Goal: Check status

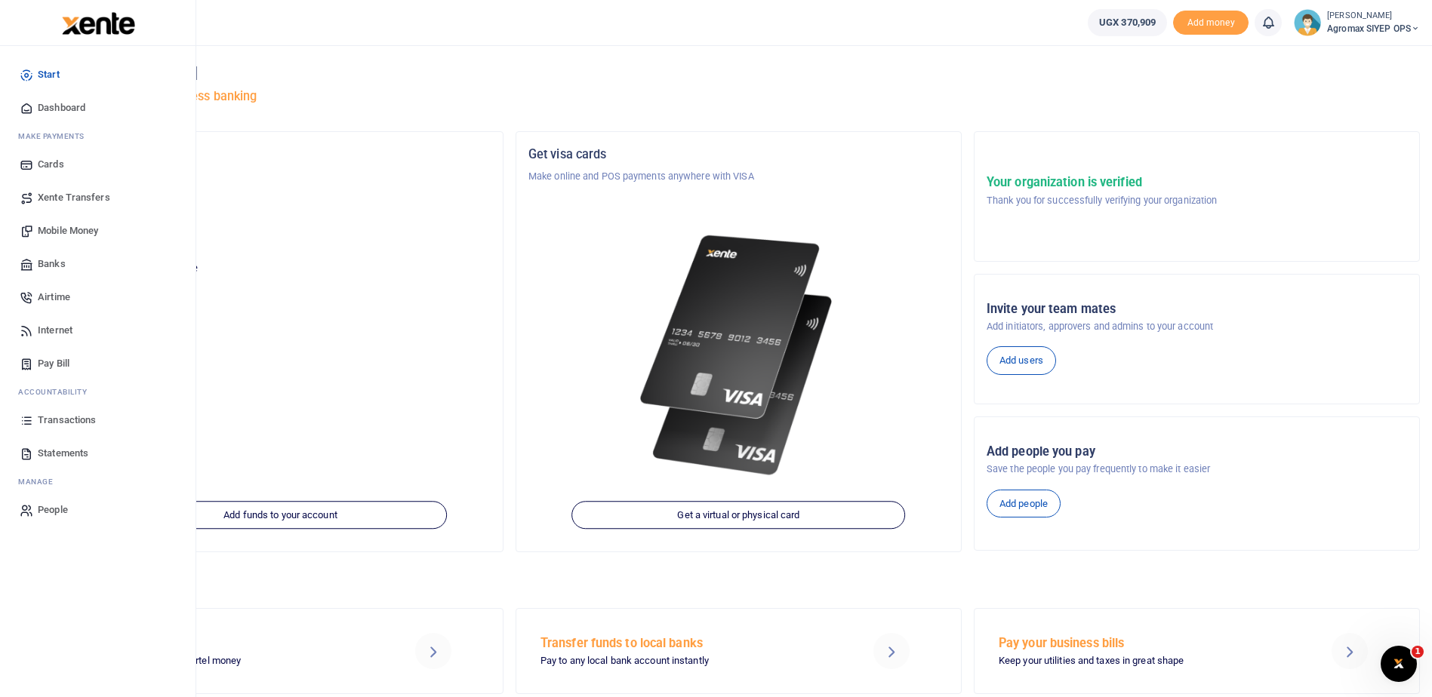
click at [63, 421] on span "Transactions" at bounding box center [67, 420] width 58 height 15
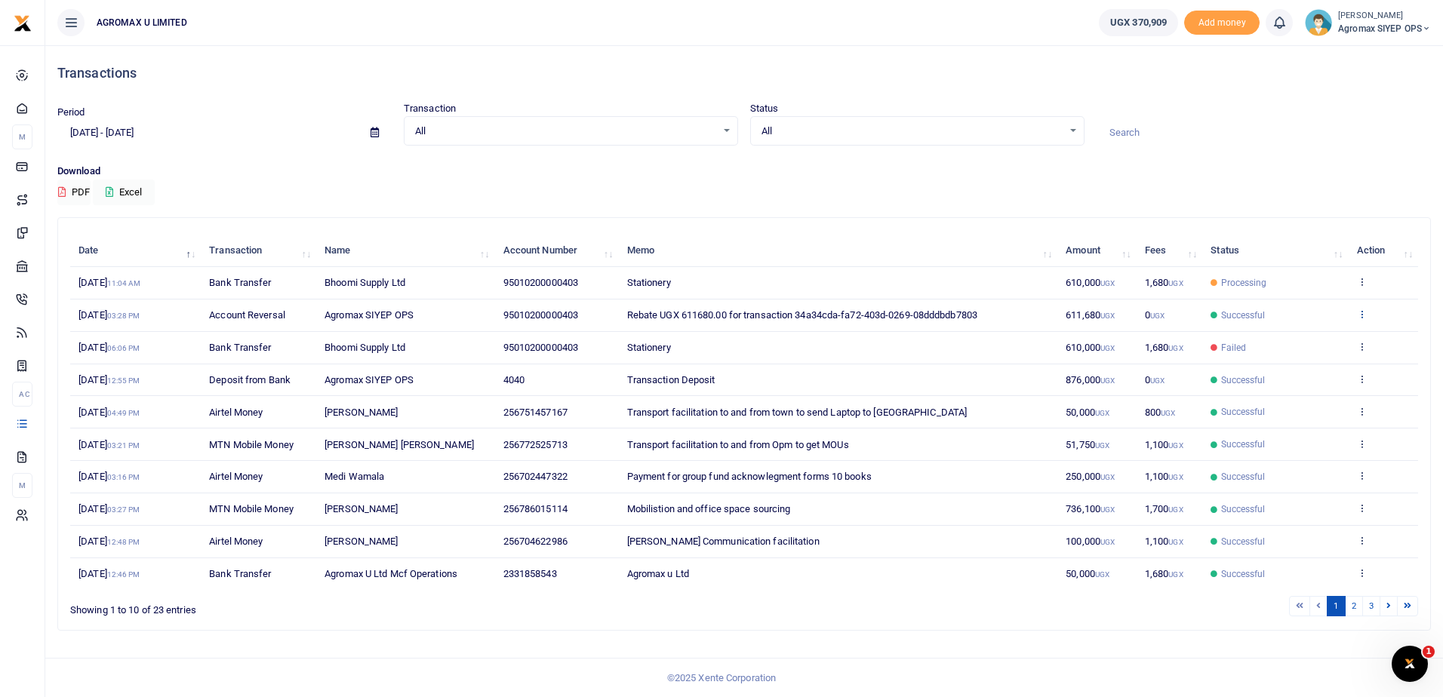
click at [1364, 317] on icon at bounding box center [1362, 314] width 10 height 11
click at [1309, 337] on link "View details" at bounding box center [1306, 339] width 119 height 21
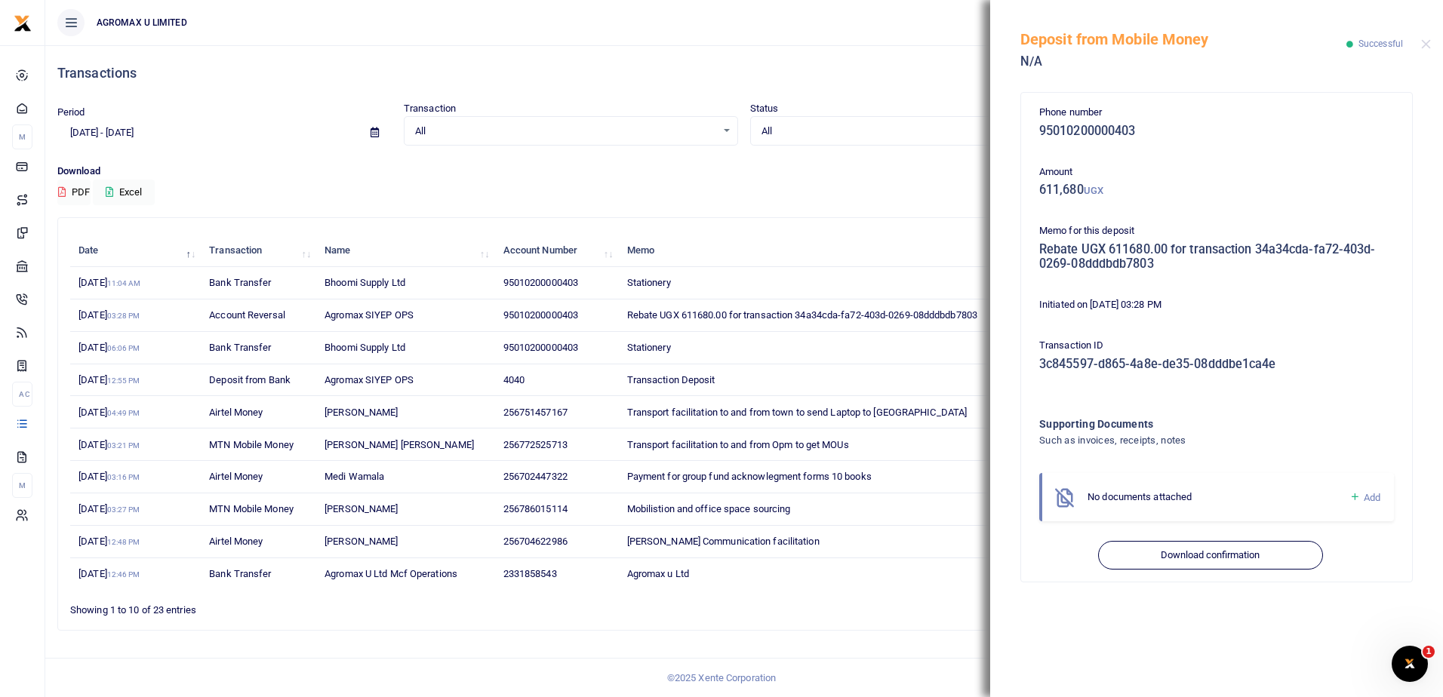
click at [961, 202] on div "Download PDF Excel" at bounding box center [744, 185] width 1374 height 42
click at [1437, 46] on div "Deposit from Mobile Money N/A Successful" at bounding box center [1216, 42] width 453 height 84
click at [1428, 45] on button "Close" at bounding box center [1426, 44] width 10 height 10
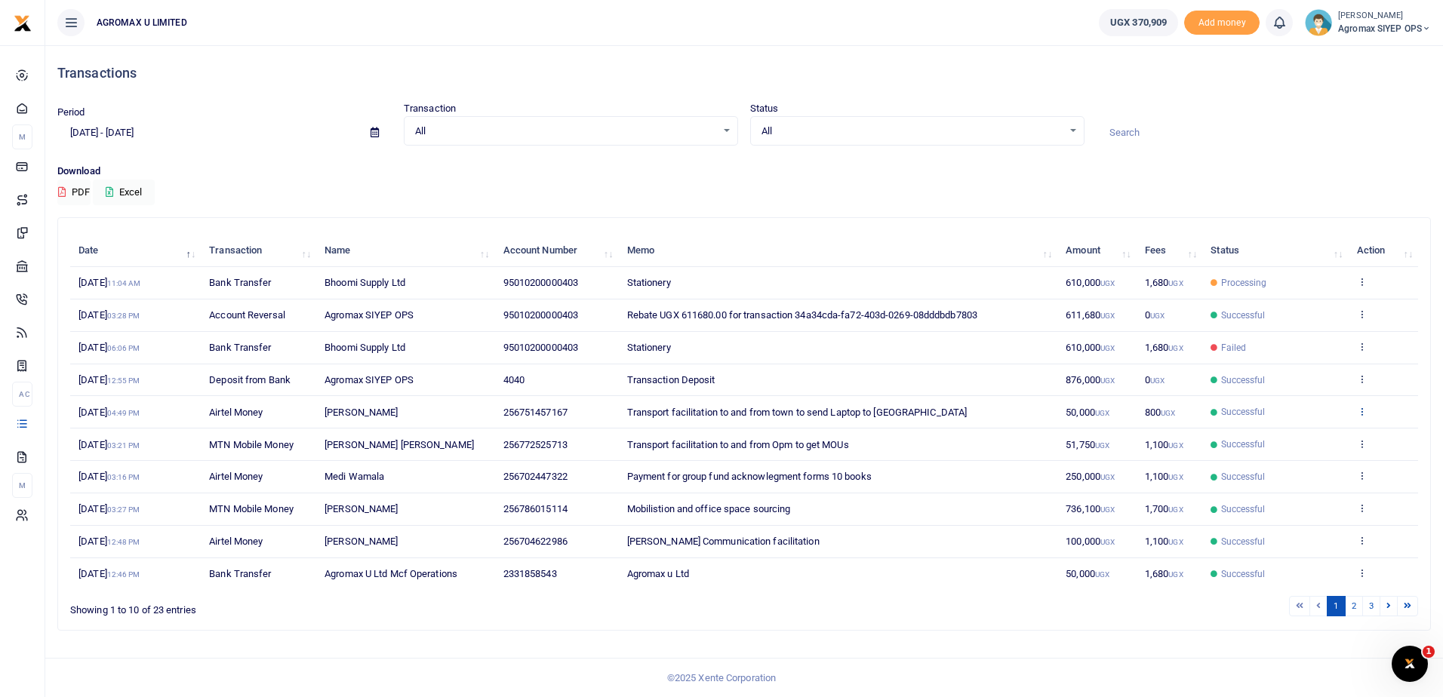
click at [1361, 414] on icon at bounding box center [1362, 411] width 10 height 11
click at [1304, 429] on link "View details" at bounding box center [1306, 436] width 119 height 21
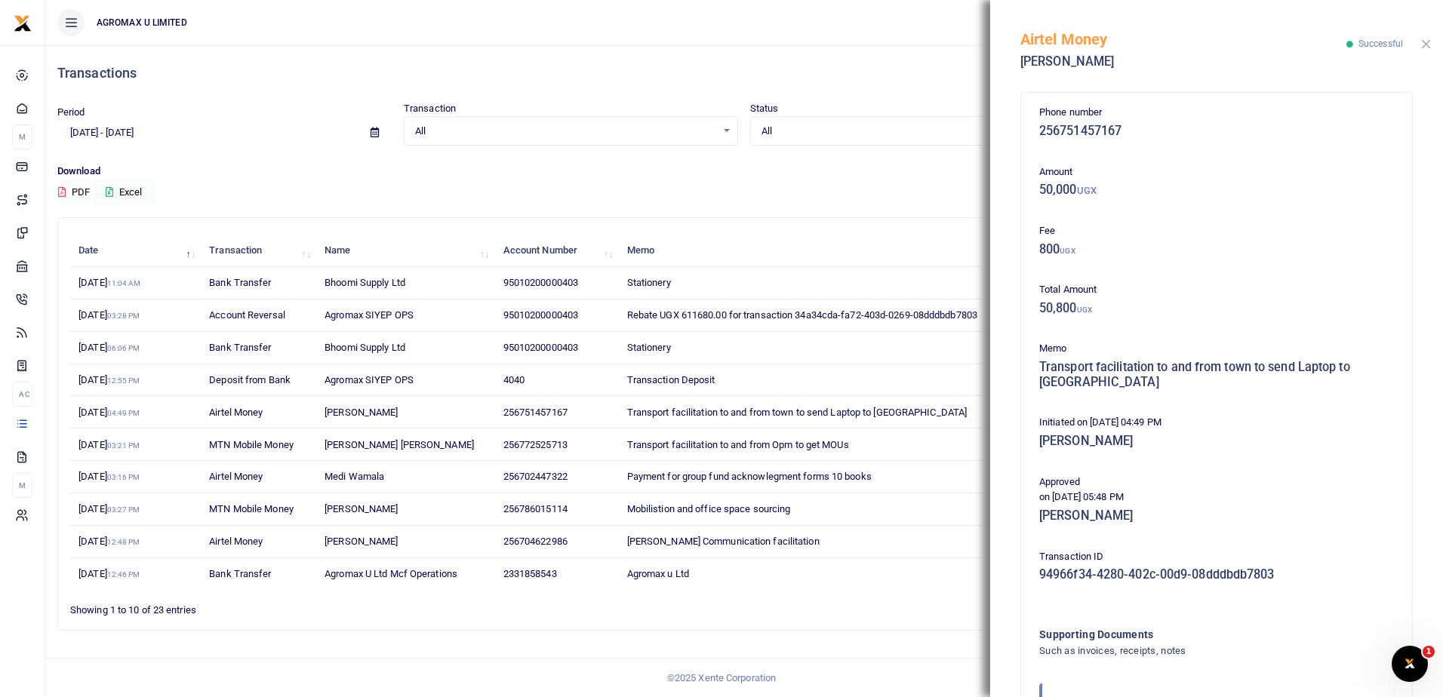
click at [1427, 45] on button "Close" at bounding box center [1426, 44] width 10 height 10
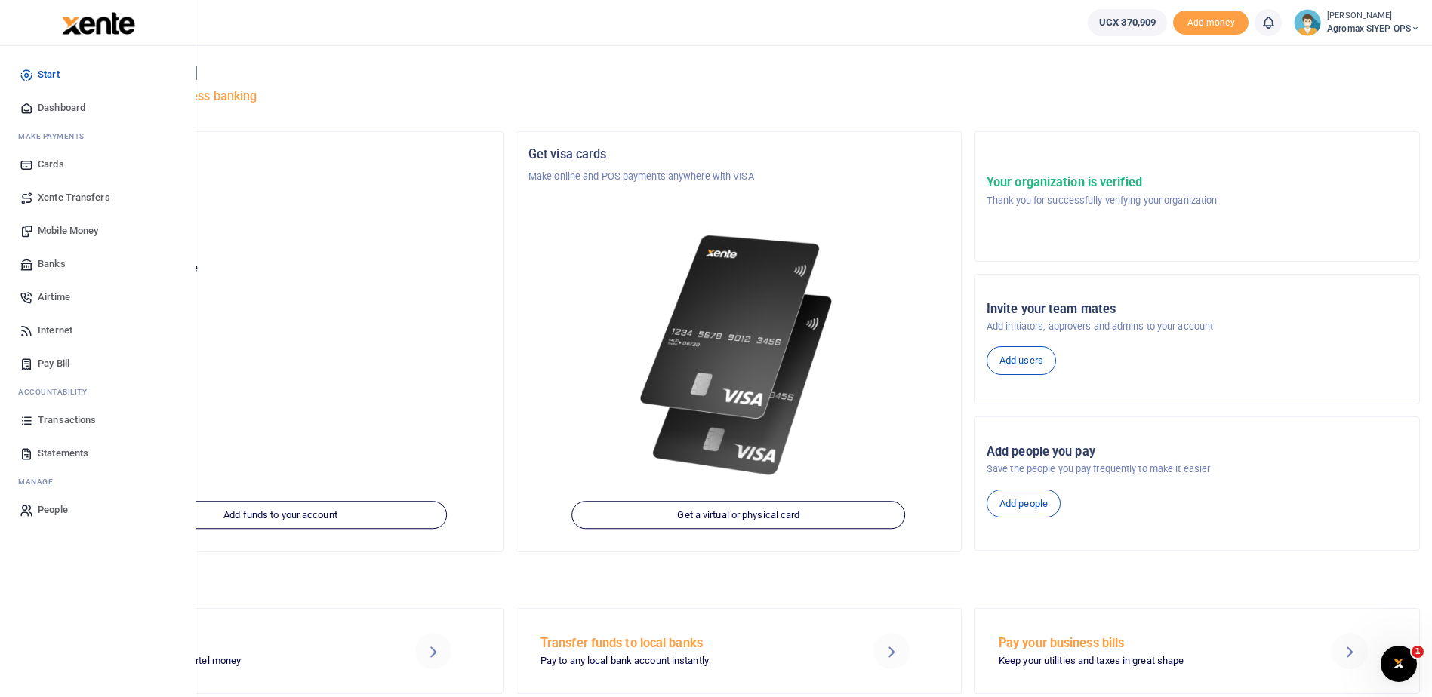
click at [61, 421] on span "Transactions" at bounding box center [67, 420] width 58 height 15
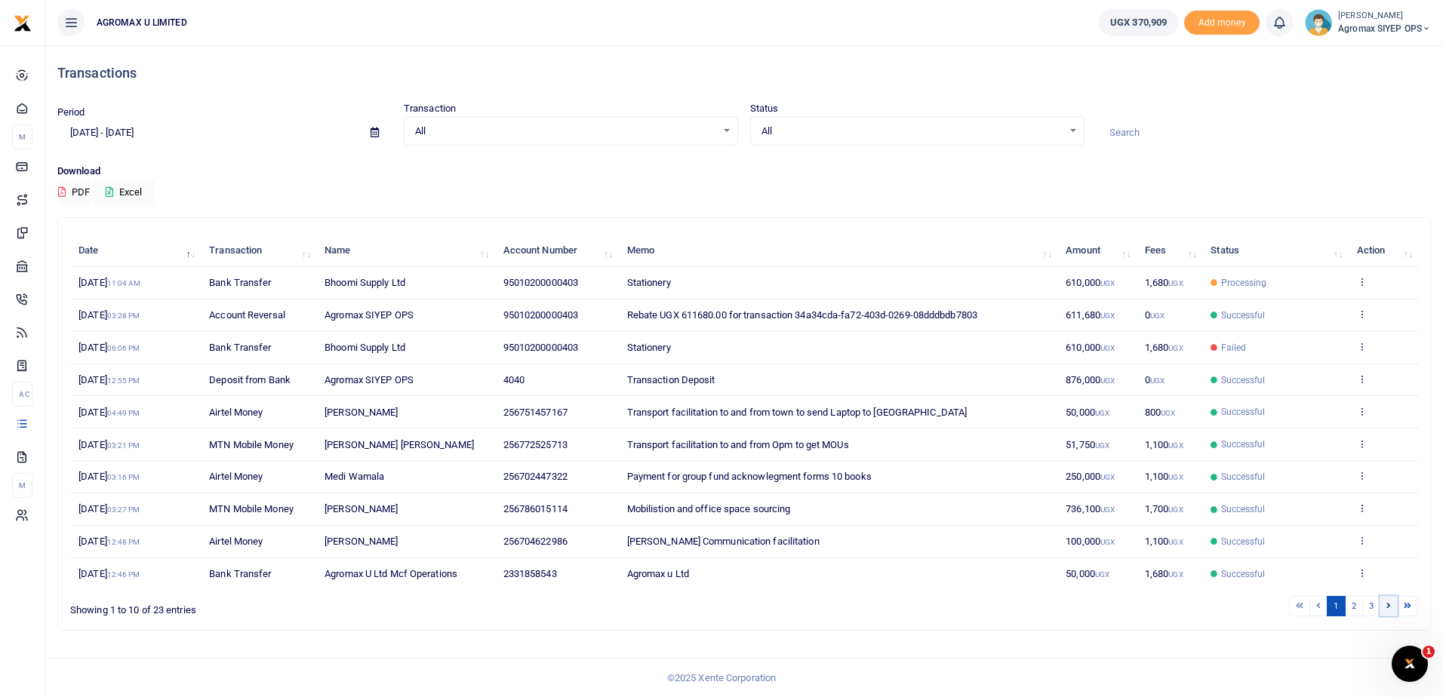
click at [1386, 605] on link at bounding box center [1389, 606] width 18 height 20
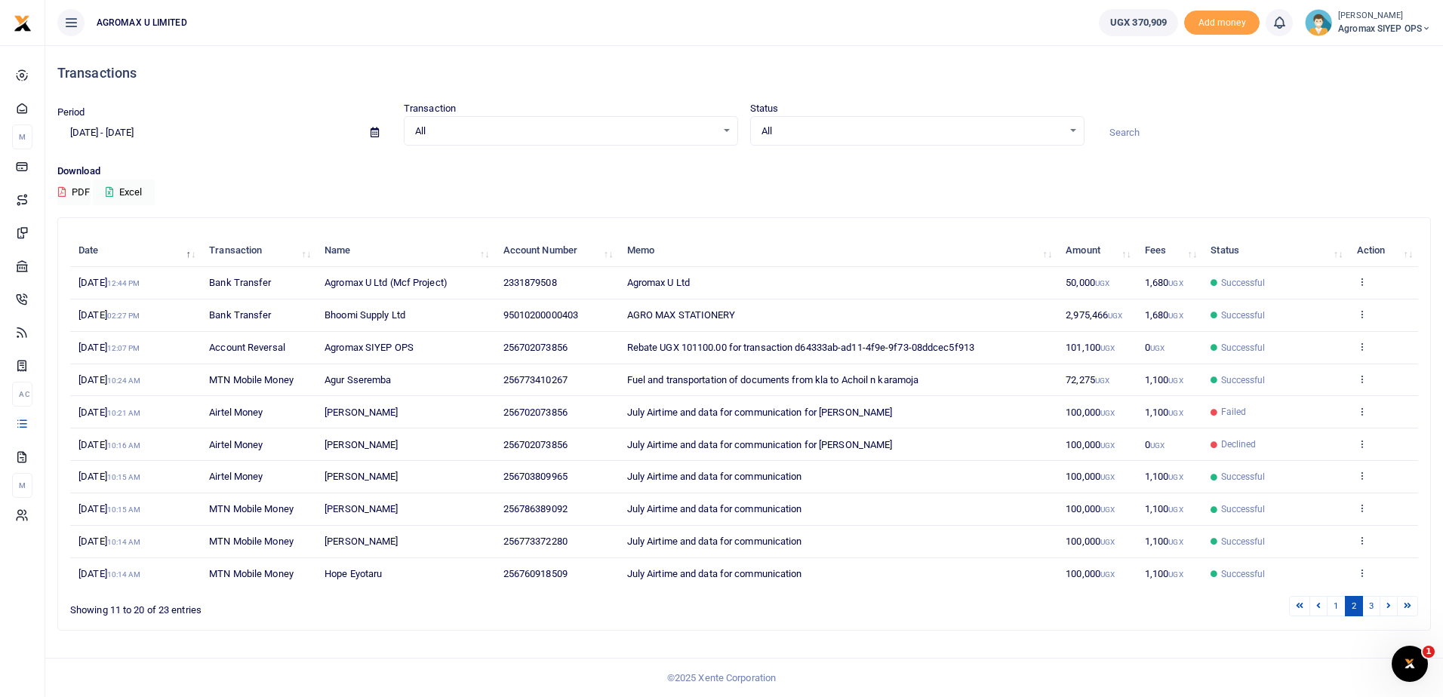
click at [1386, 605] on link at bounding box center [1389, 606] width 18 height 20
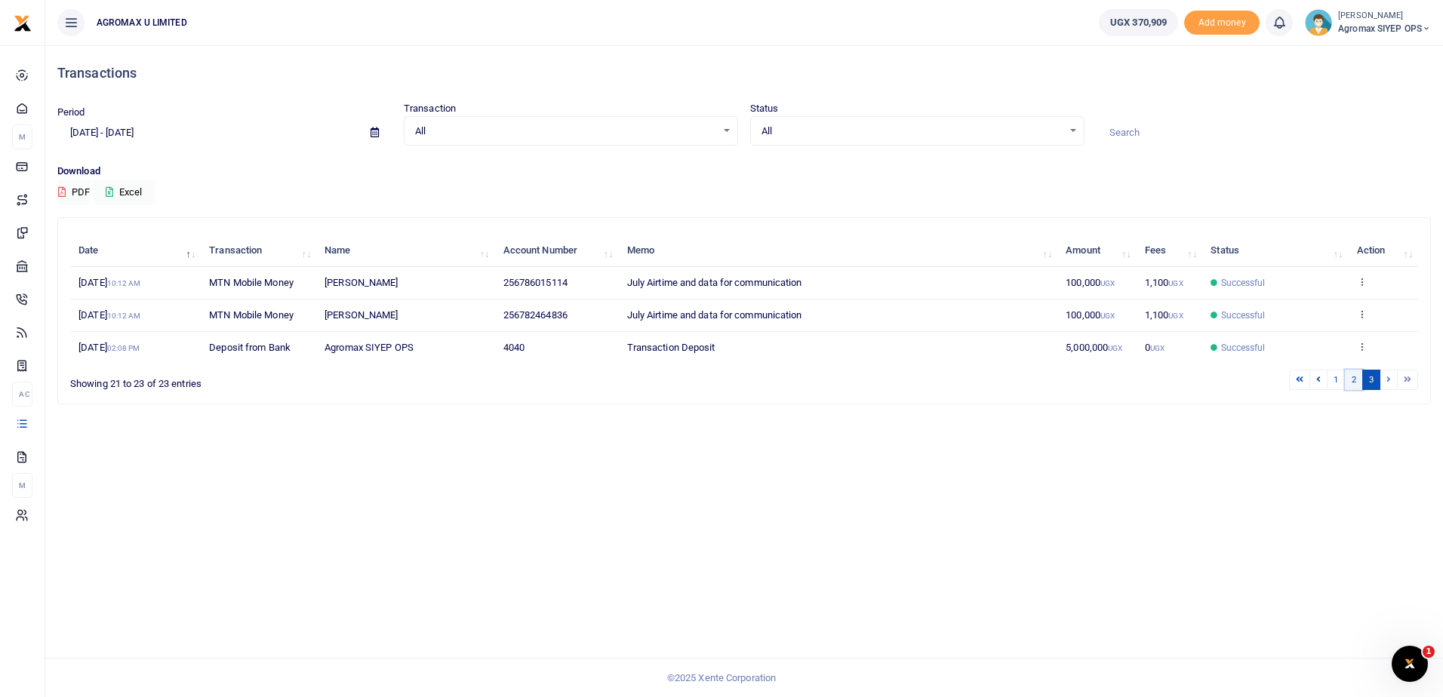
click at [1354, 381] on link "2" at bounding box center [1354, 380] width 18 height 20
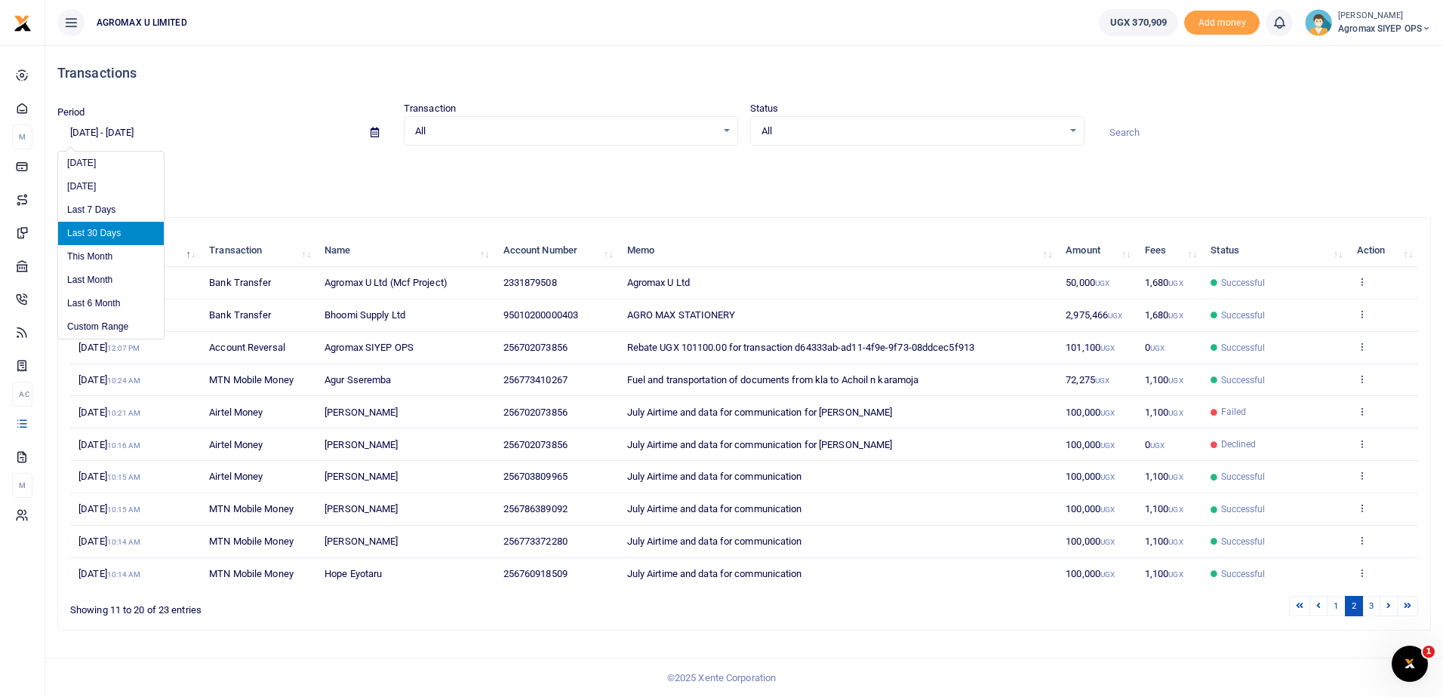
click at [129, 134] on input "07/22/2025 - 08/20/2025" at bounding box center [207, 133] width 301 height 26
click at [108, 323] on li "Custom Range" at bounding box center [111, 327] width 106 height 23
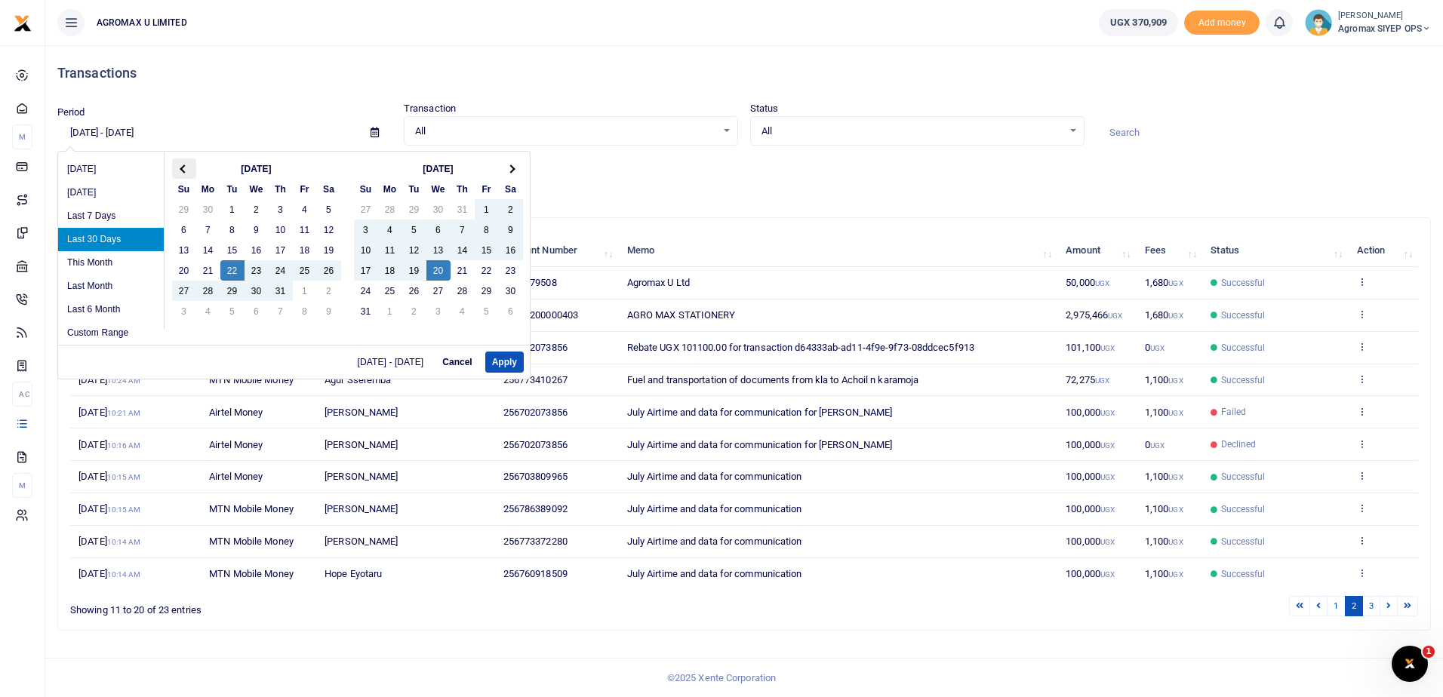
click at [180, 166] on th at bounding box center [184, 169] width 24 height 20
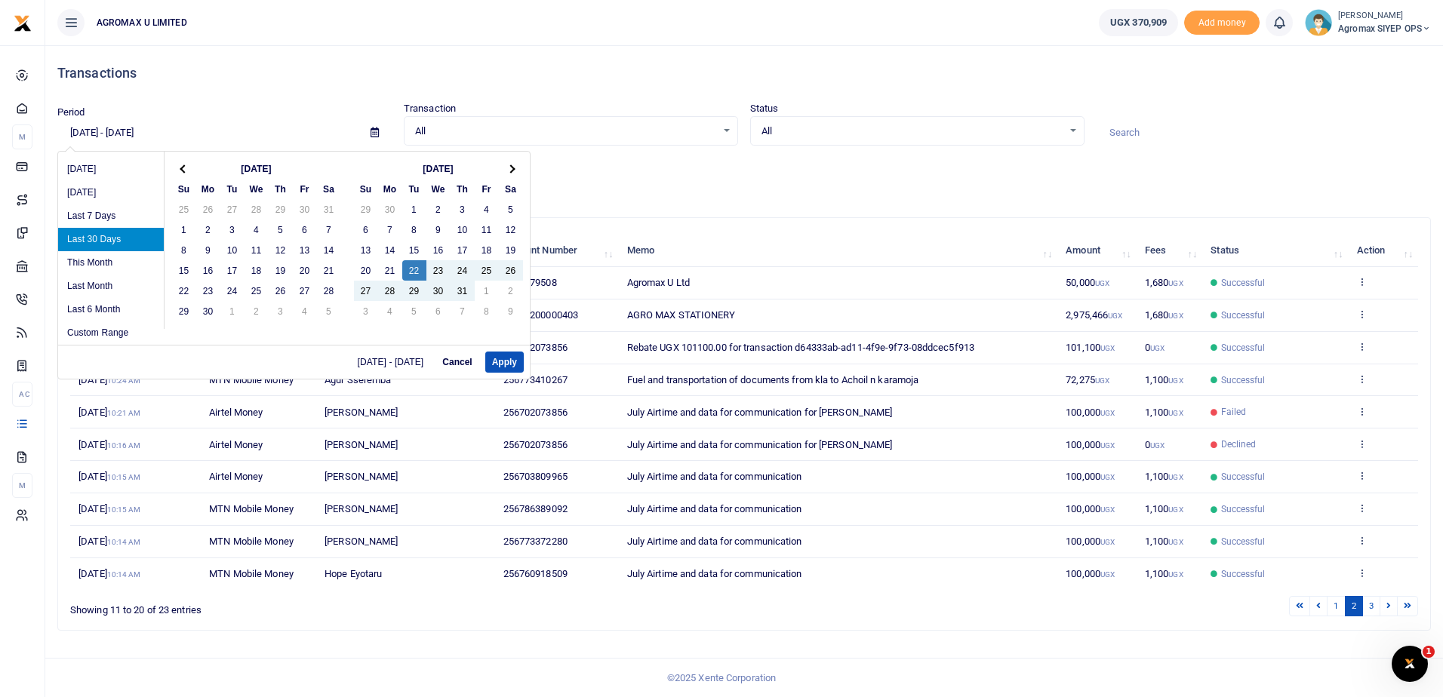
click at [180, 166] on th at bounding box center [184, 169] width 24 height 20
click at [516, 163] on th at bounding box center [511, 169] width 24 height 20
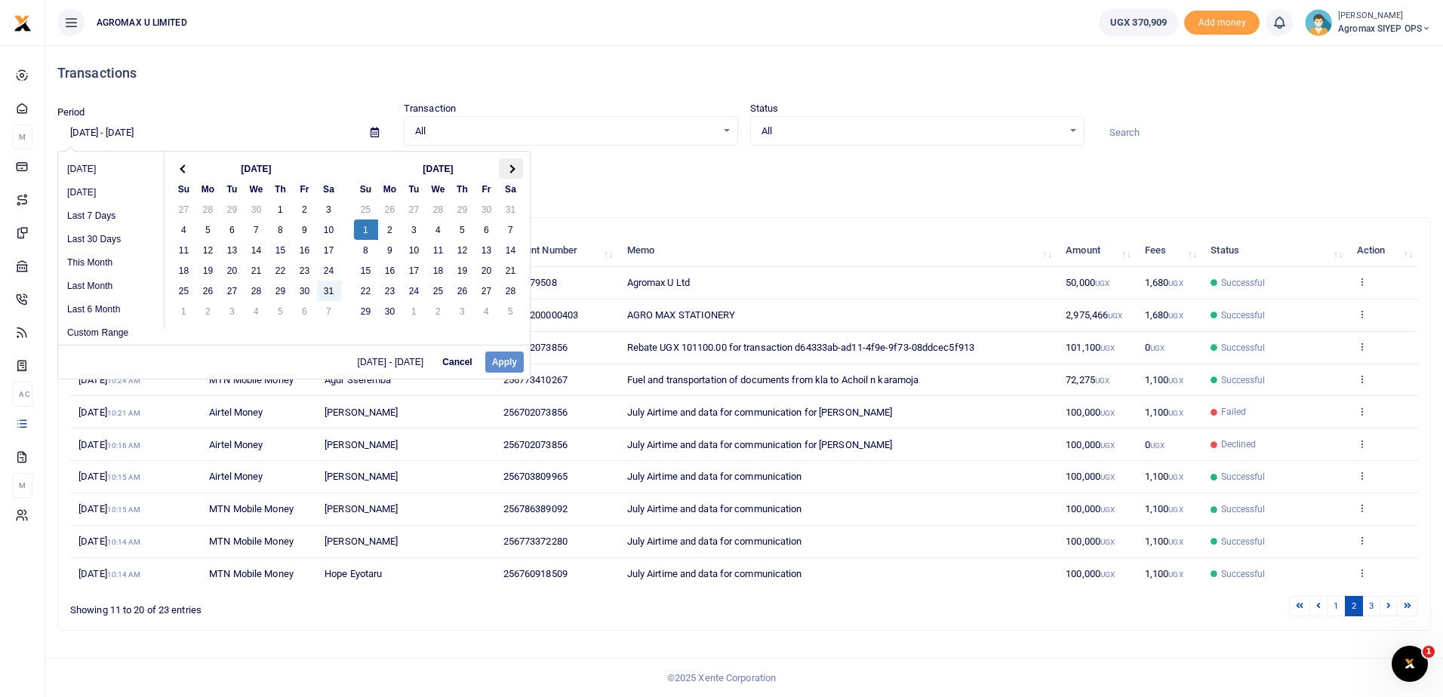
click at [512, 172] on span at bounding box center [510, 169] width 8 height 8
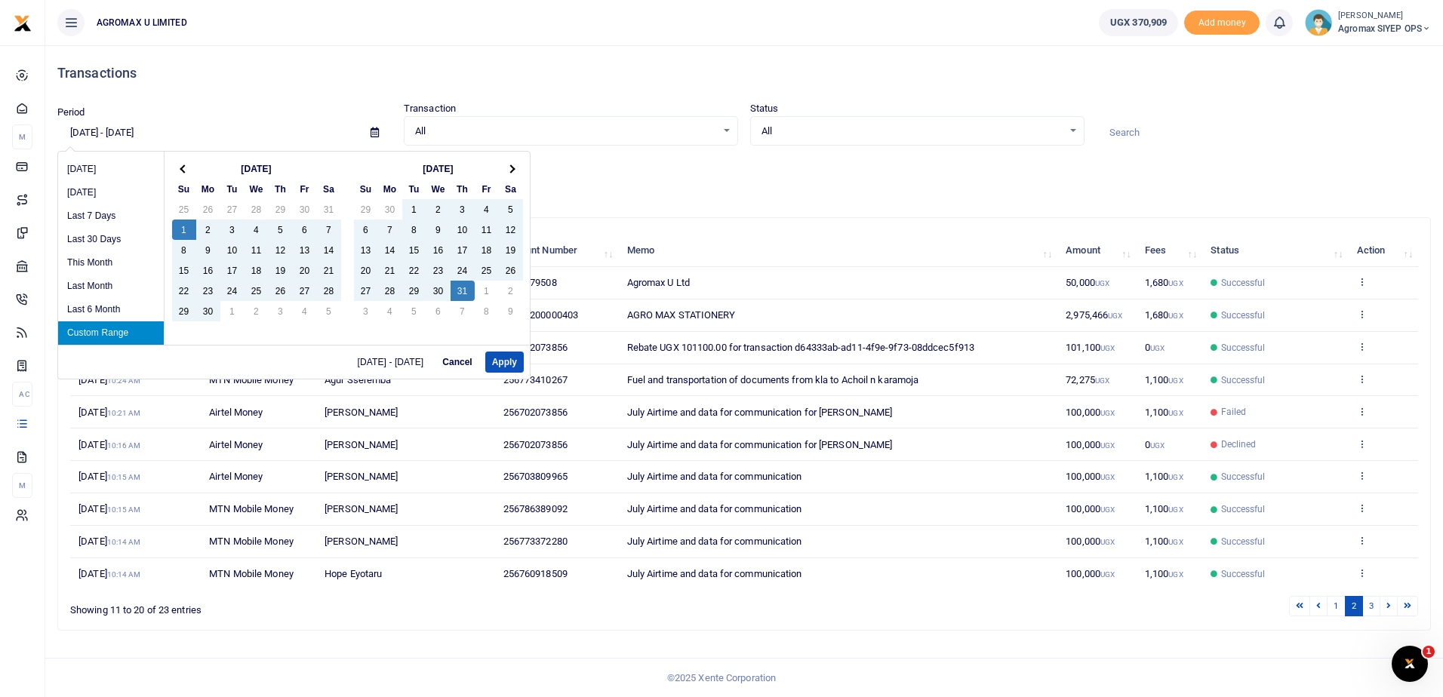
click at [133, 341] on li "Custom Range" at bounding box center [111, 333] width 106 height 23
click at [131, 332] on li "Custom Range" at bounding box center [111, 333] width 106 height 23
click at [505, 365] on button "Apply" at bounding box center [504, 362] width 38 height 21
type input "06/01/2025 - 07/31/2025"
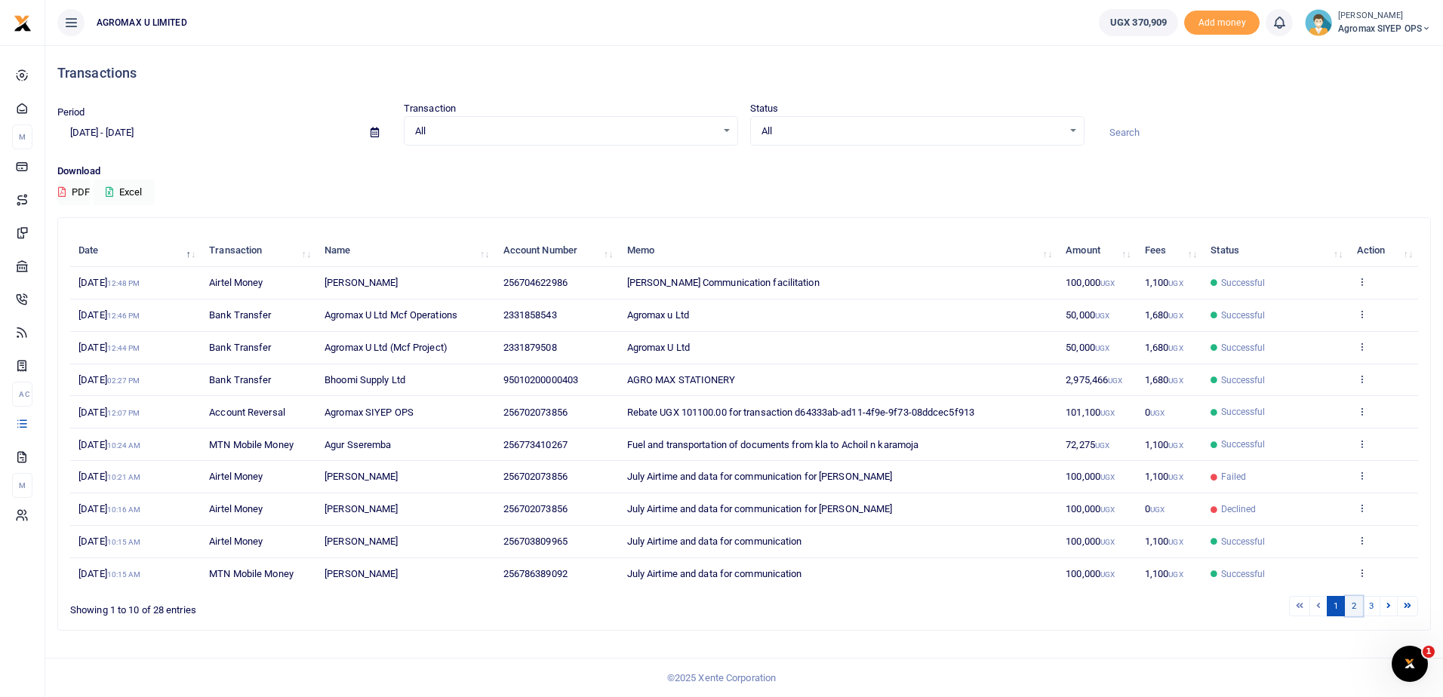
click at [1356, 605] on link "2" at bounding box center [1354, 606] width 18 height 20
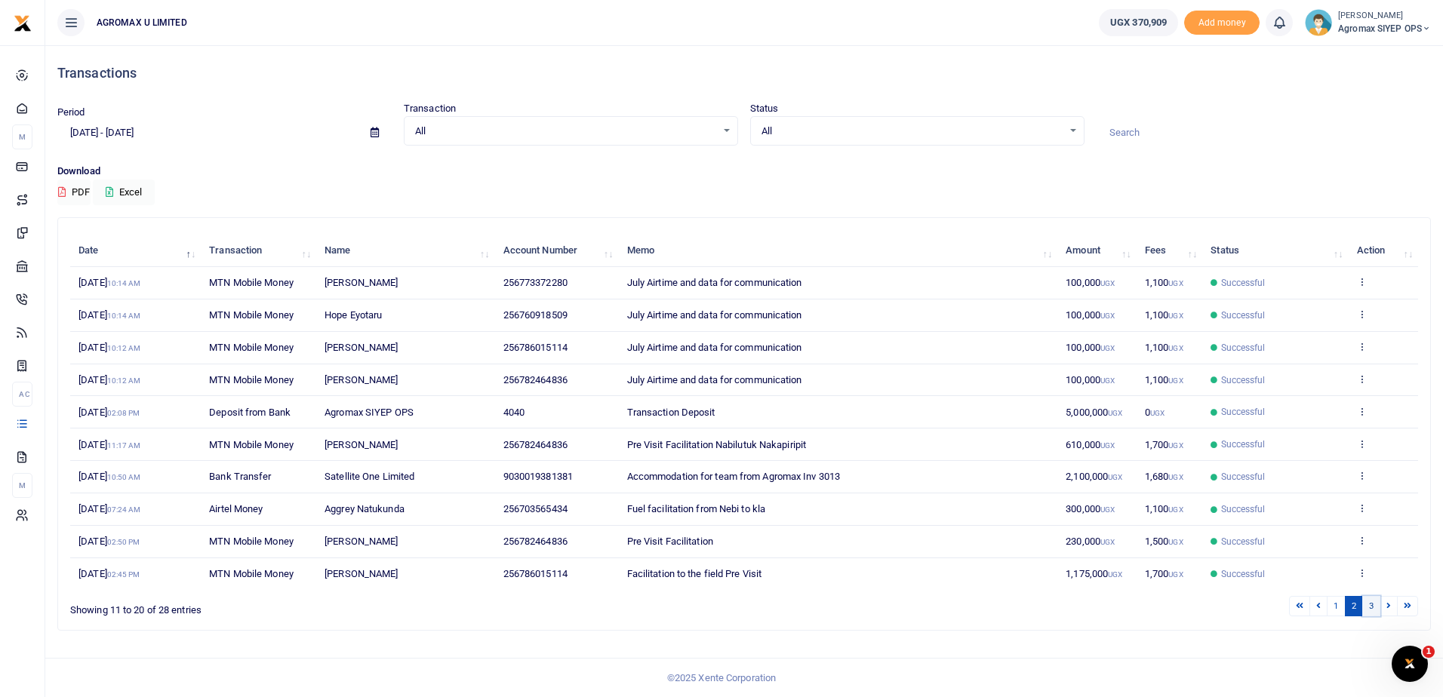
click at [1374, 605] on link "3" at bounding box center [1371, 606] width 18 height 20
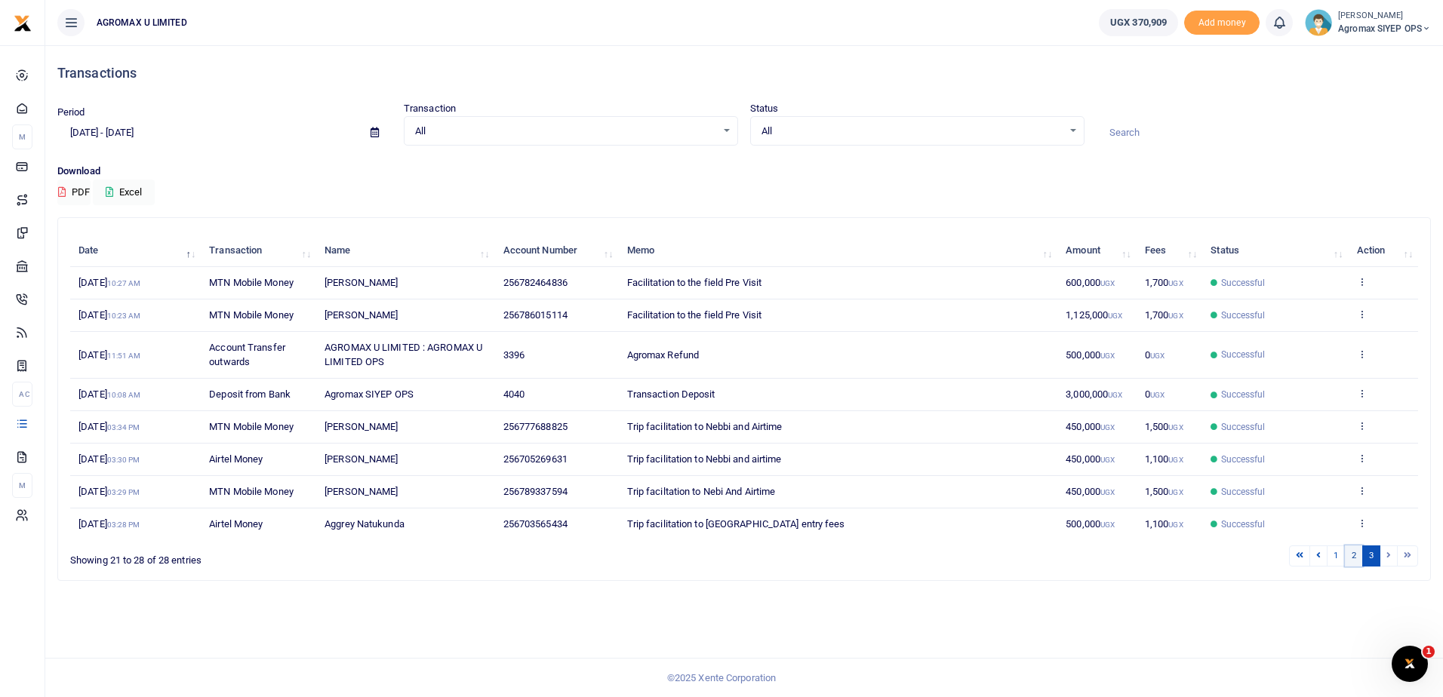
click at [1350, 559] on link "2" at bounding box center [1354, 556] width 18 height 20
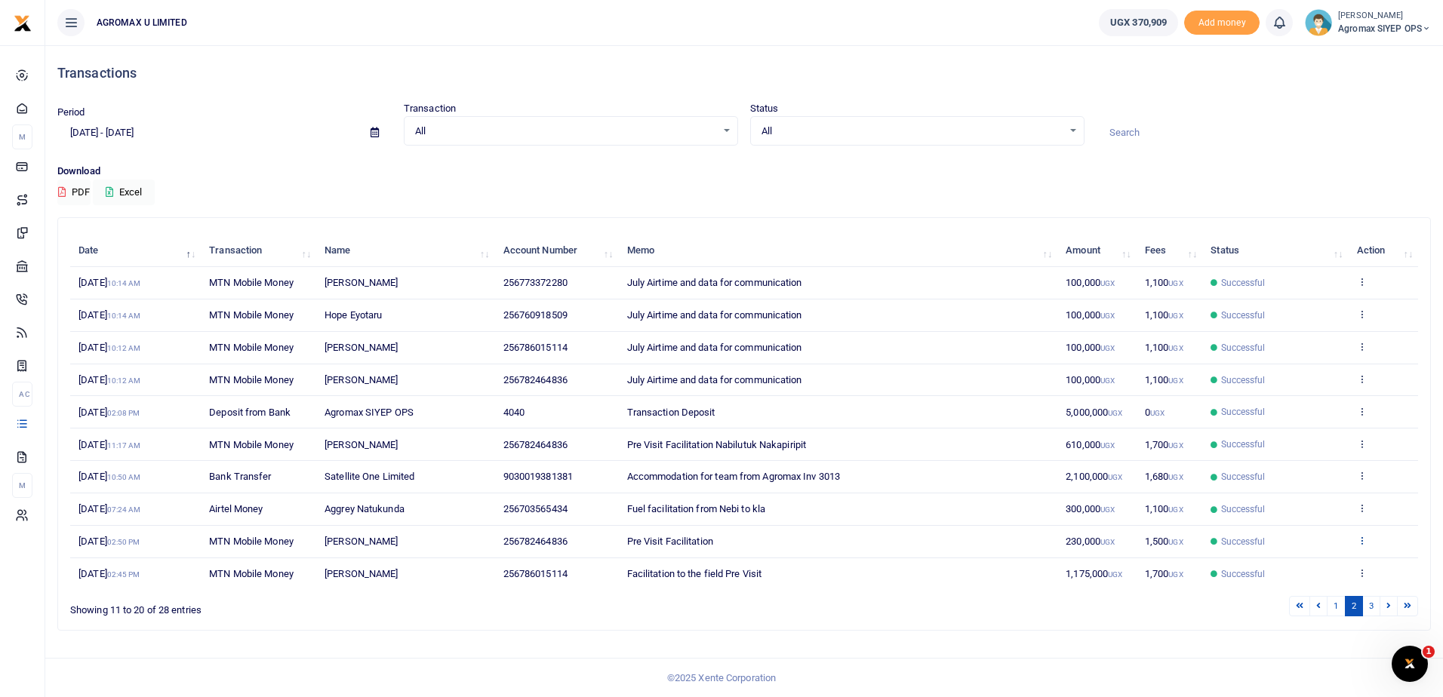
click at [1362, 543] on icon at bounding box center [1362, 540] width 10 height 11
click at [1301, 565] on link "View details" at bounding box center [1306, 566] width 119 height 21
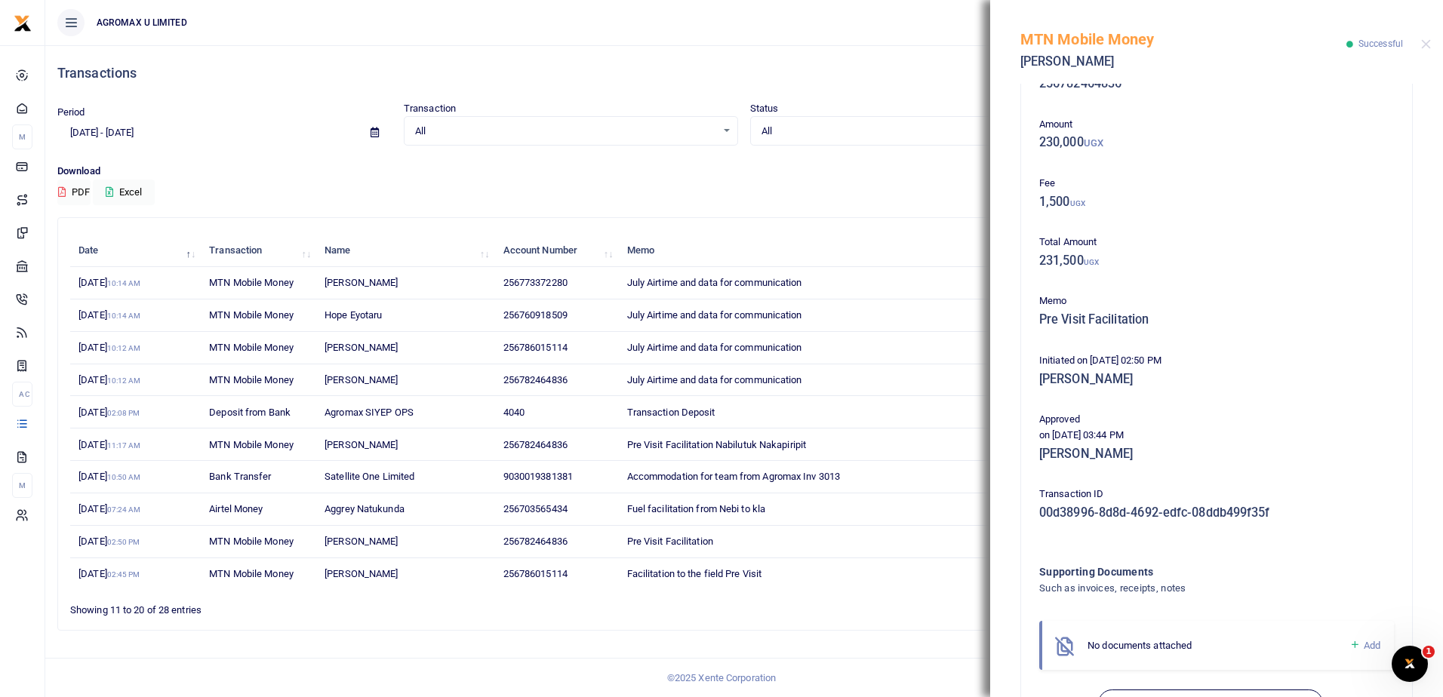
scroll to position [105, 0]
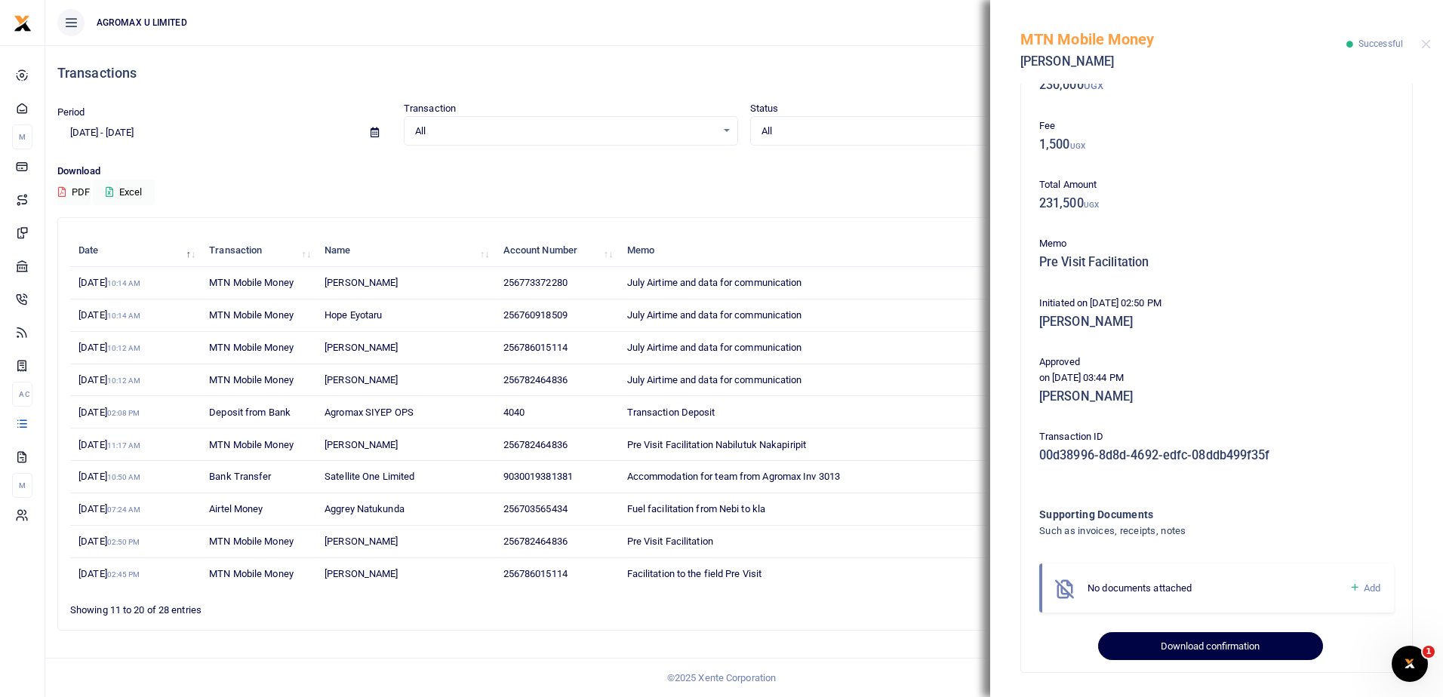
click at [1202, 645] on button "Download confirmation" at bounding box center [1210, 647] width 224 height 29
